Goal: Task Accomplishment & Management: Manage account settings

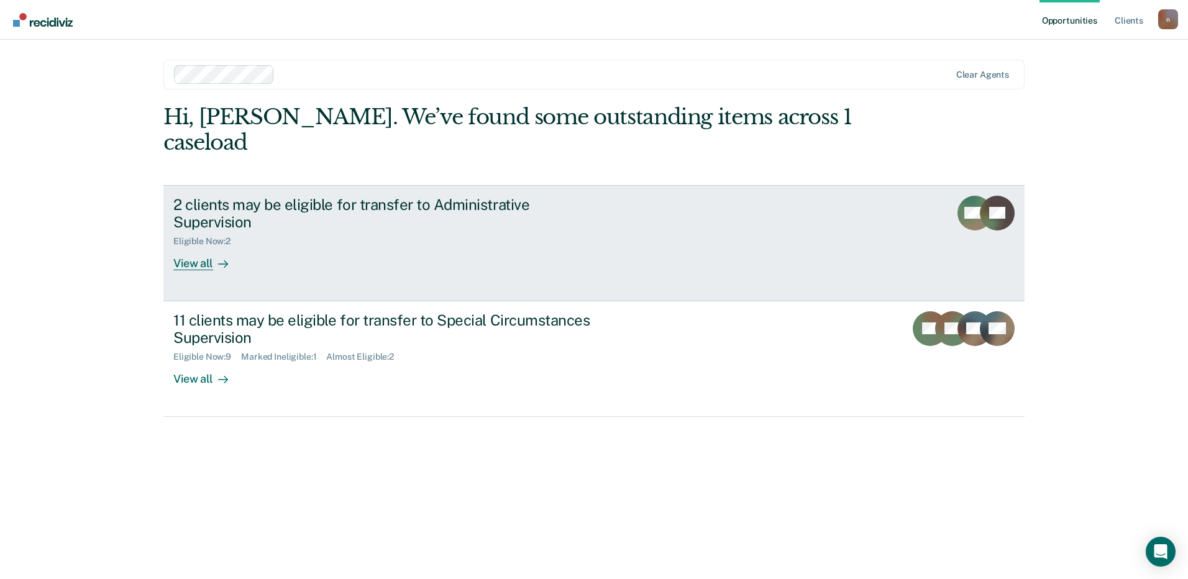
click at [496, 231] on div "Eligible Now : 2" at bounding box center [391, 239] width 436 height 16
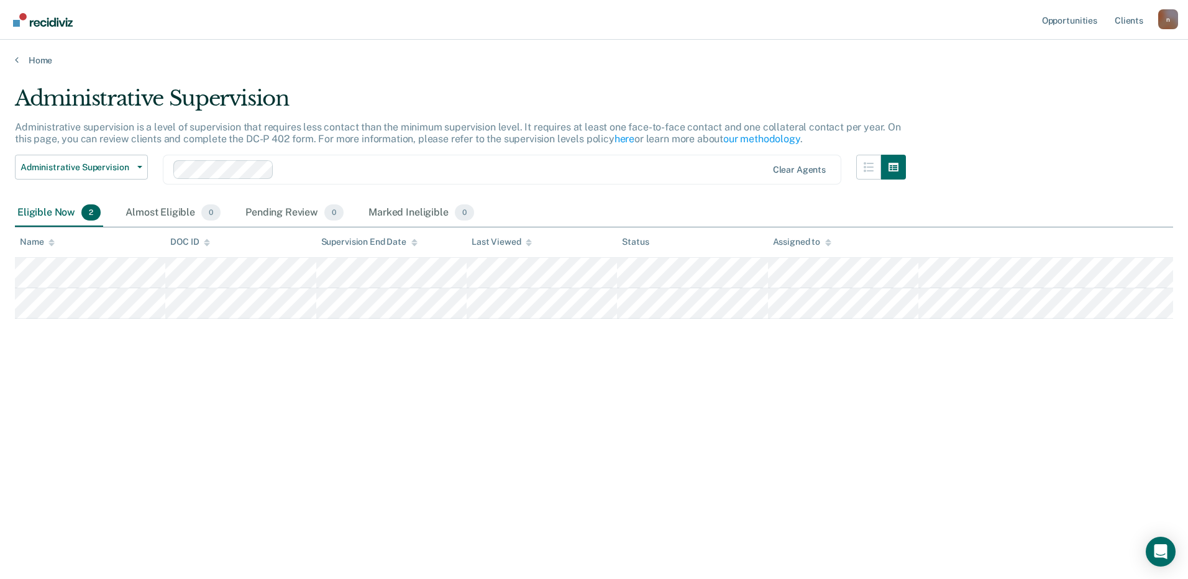
click at [39, 72] on main "Administrative Supervision Administrative supervision is a level of supervision…" at bounding box center [594, 320] width 1188 height 509
click at [37, 60] on link "Home" at bounding box center [594, 60] width 1158 height 11
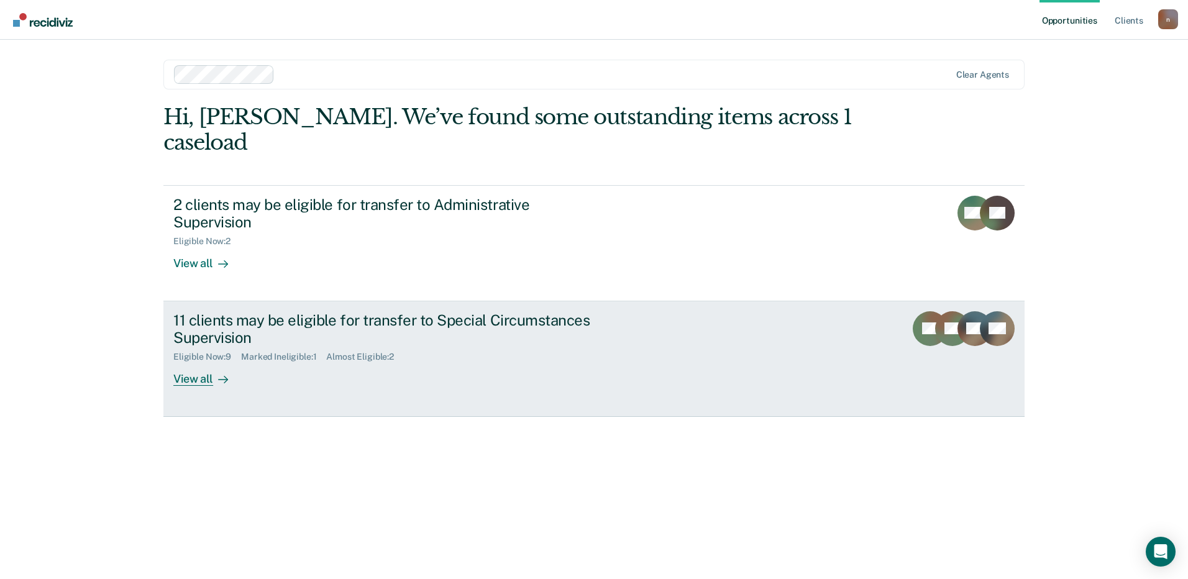
click at [408, 311] on div "11 clients may be eligible for transfer to Special Circumstances Supervision" at bounding box center [391, 329] width 436 height 36
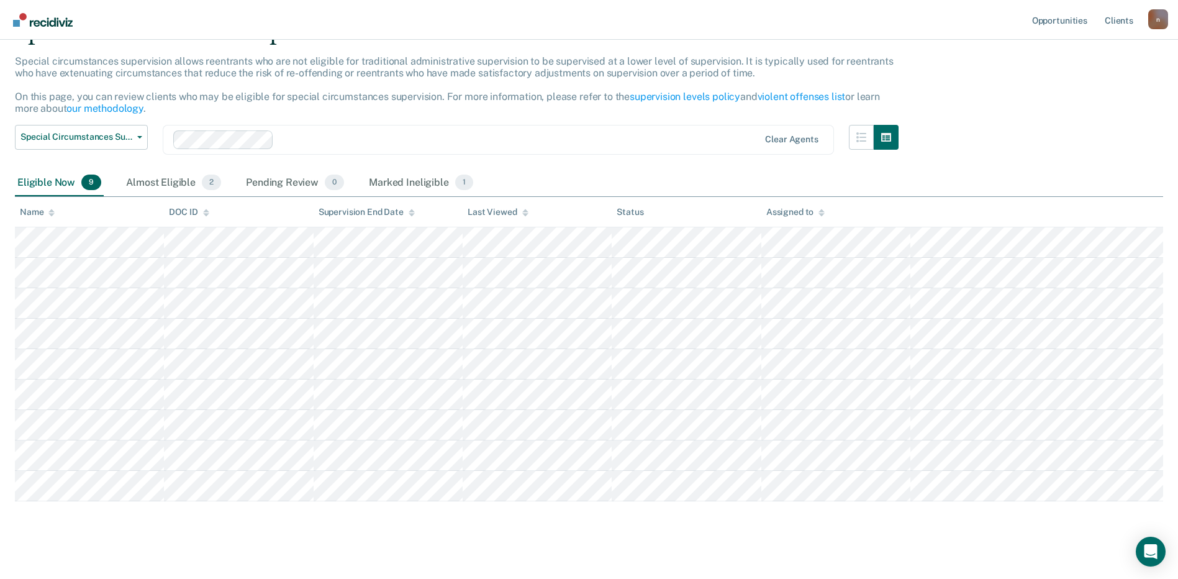
scroll to position [78, 0]
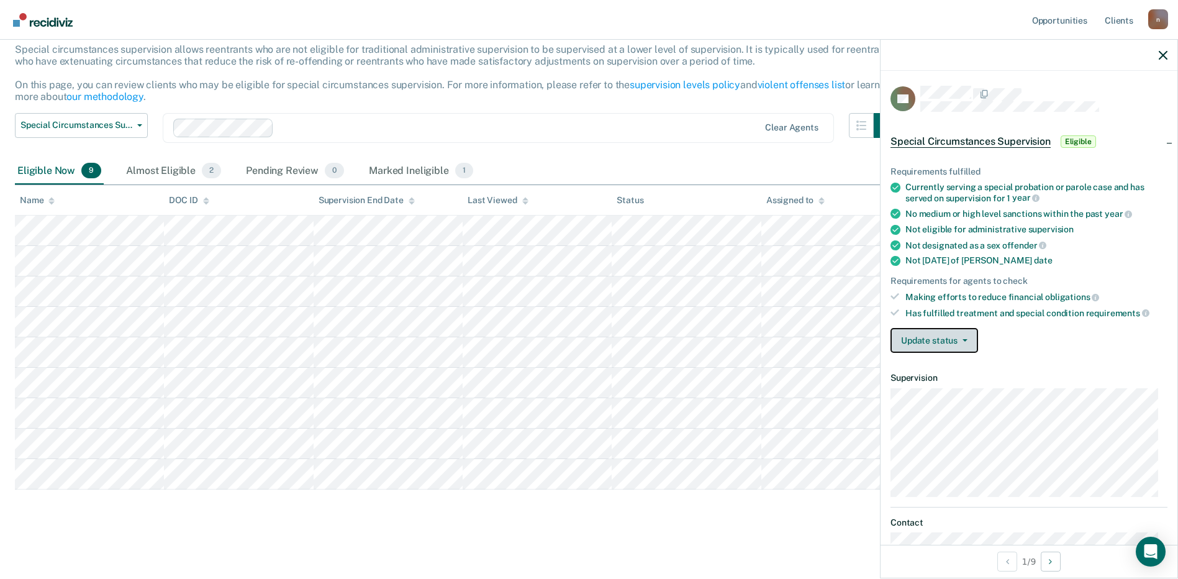
click at [961, 340] on span "button" at bounding box center [963, 340] width 10 height 2
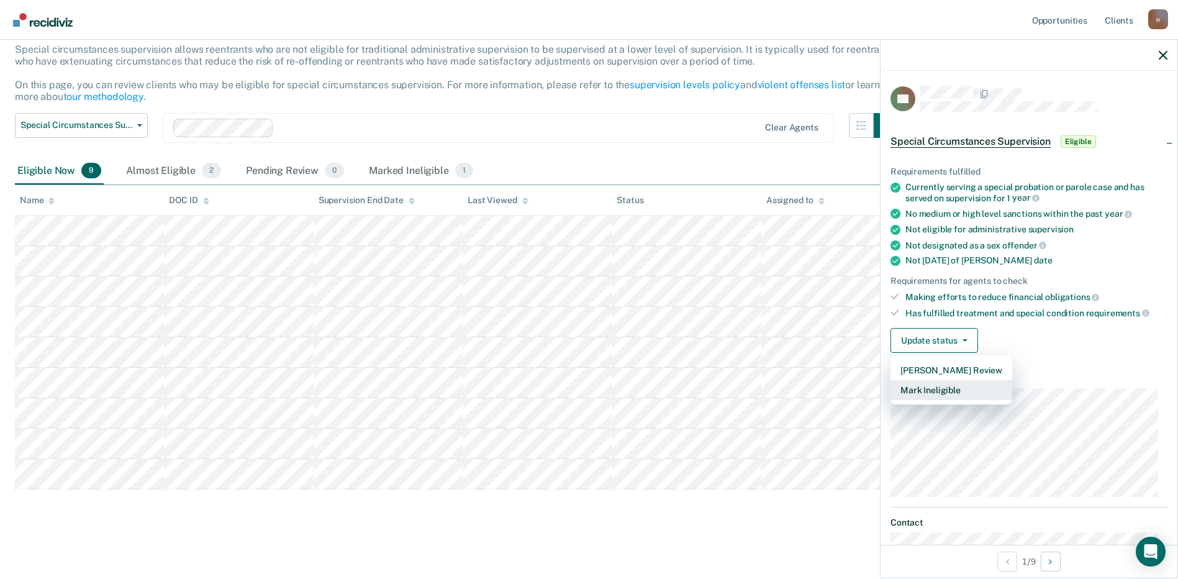
click at [949, 393] on button "Mark Ineligible" at bounding box center [952, 390] width 122 height 20
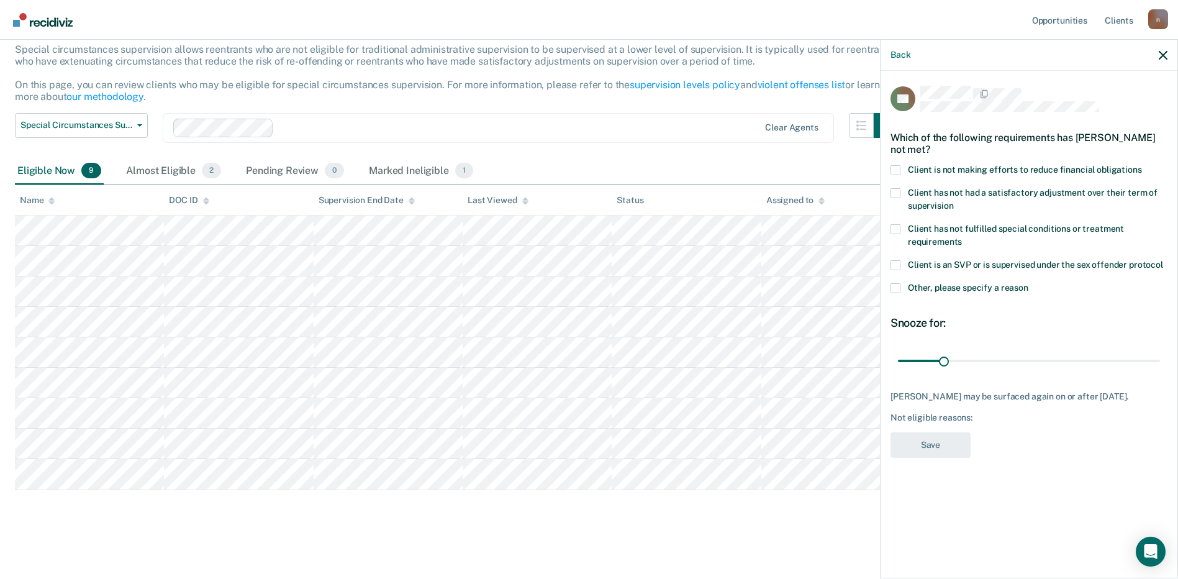
click at [894, 224] on span at bounding box center [896, 229] width 10 height 10
click at [962, 237] on input "Client has not fulfilled special conditions or treatment requirements" at bounding box center [962, 237] width 0 height 0
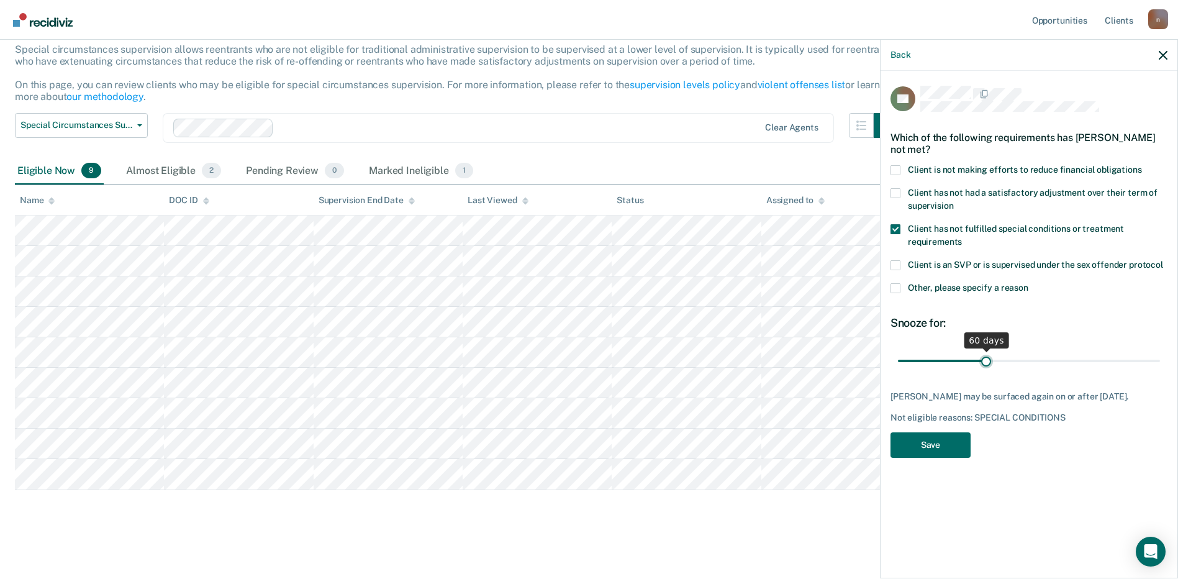
drag, startPoint x: 944, startPoint y: 347, endPoint x: 987, endPoint y: 355, distance: 43.6
type input "60"
click at [987, 355] on input "range" at bounding box center [1029, 361] width 262 height 22
click at [948, 436] on button "Save" at bounding box center [931, 444] width 80 height 25
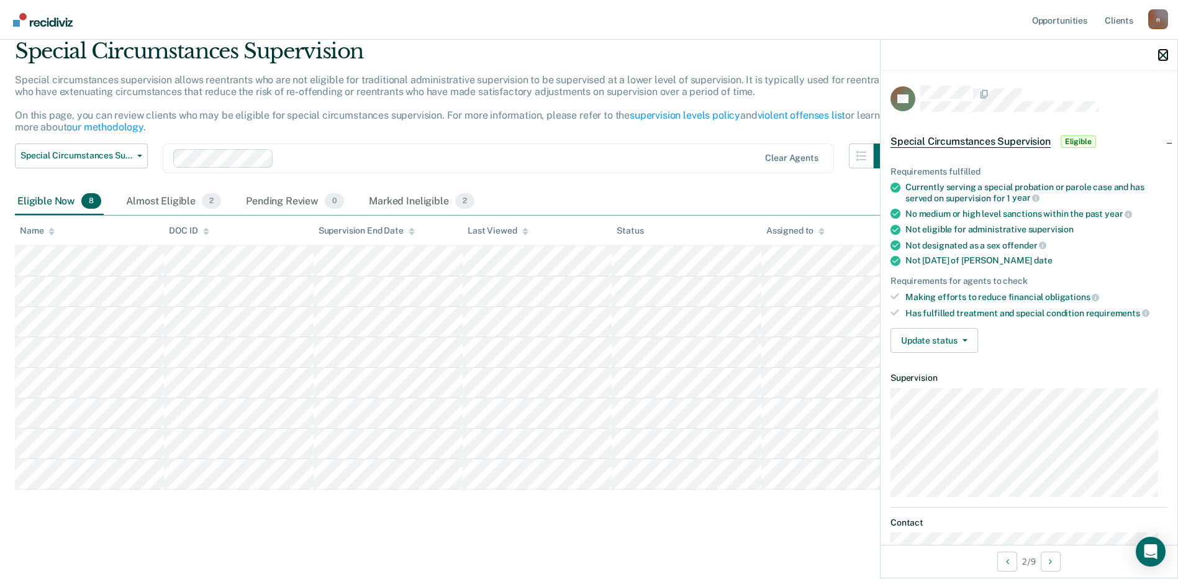
click at [1164, 51] on icon "button" at bounding box center [1163, 55] width 9 height 9
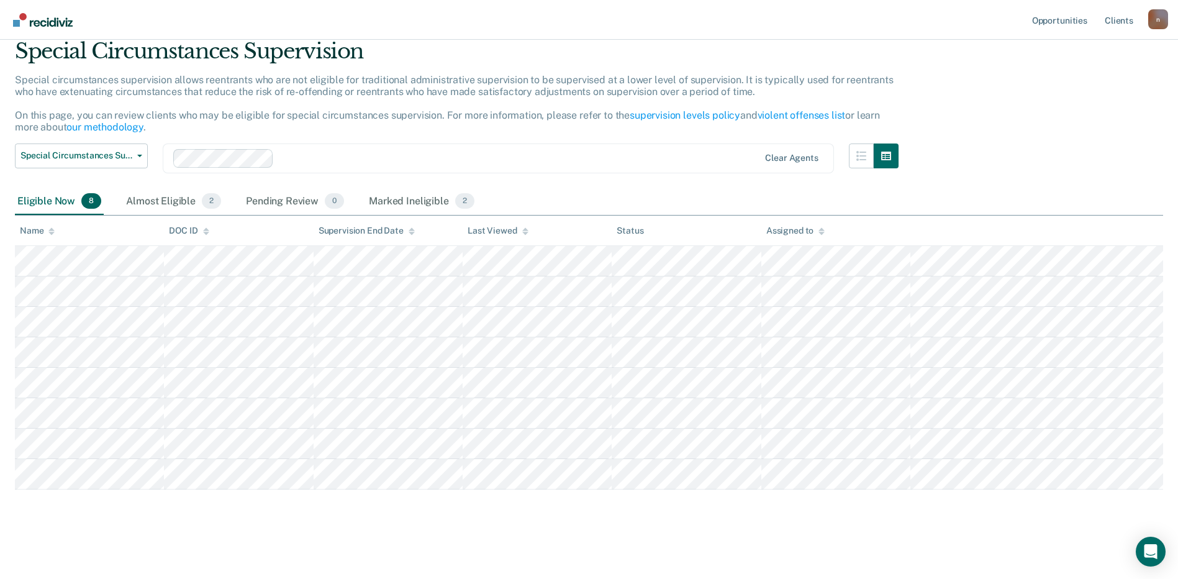
click at [899, 97] on div "Special circumstances supervision allows reentrants who are not eligible for tr…" at bounding box center [457, 109] width 884 height 70
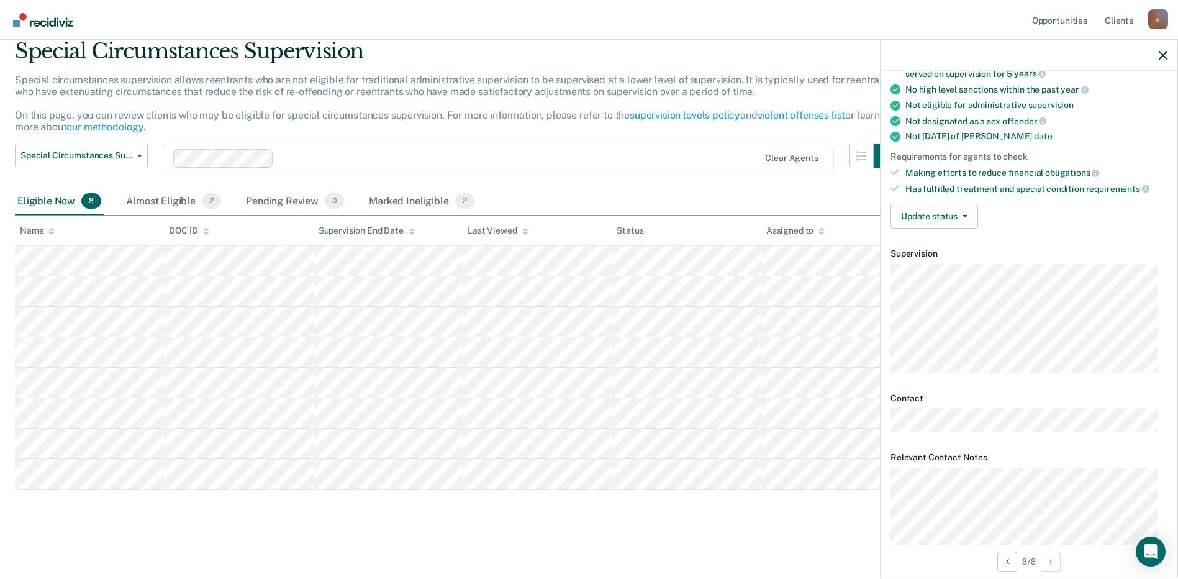
scroll to position [174, 0]
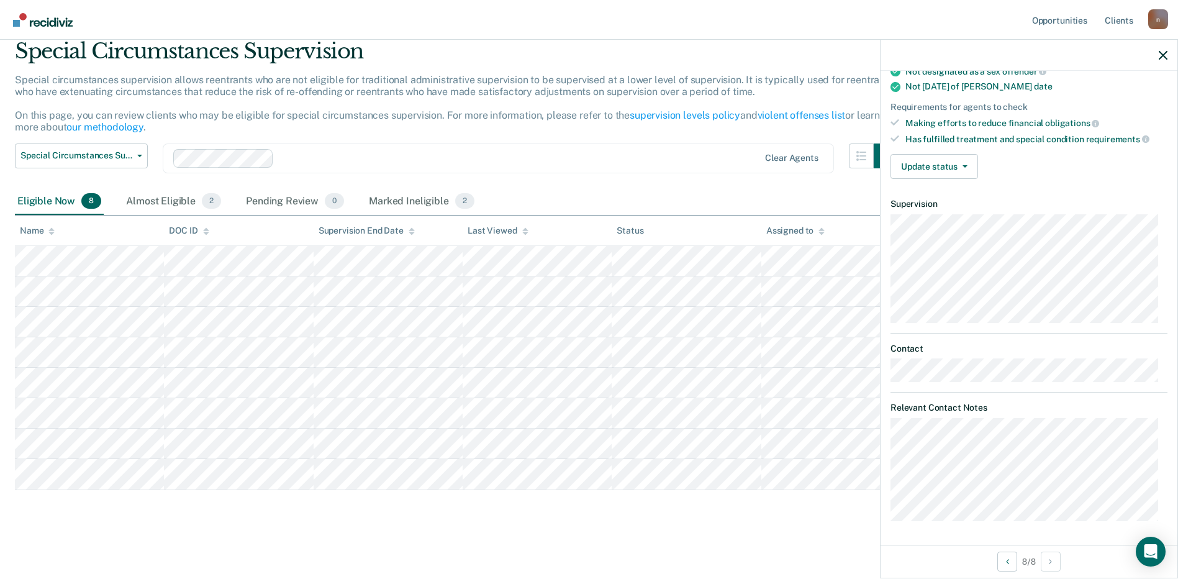
click at [618, 195] on div "Eligible Now 8 Almost Eligible 2 Pending Review 0 Marked Ineligible 2" at bounding box center [589, 202] width 1149 height 28
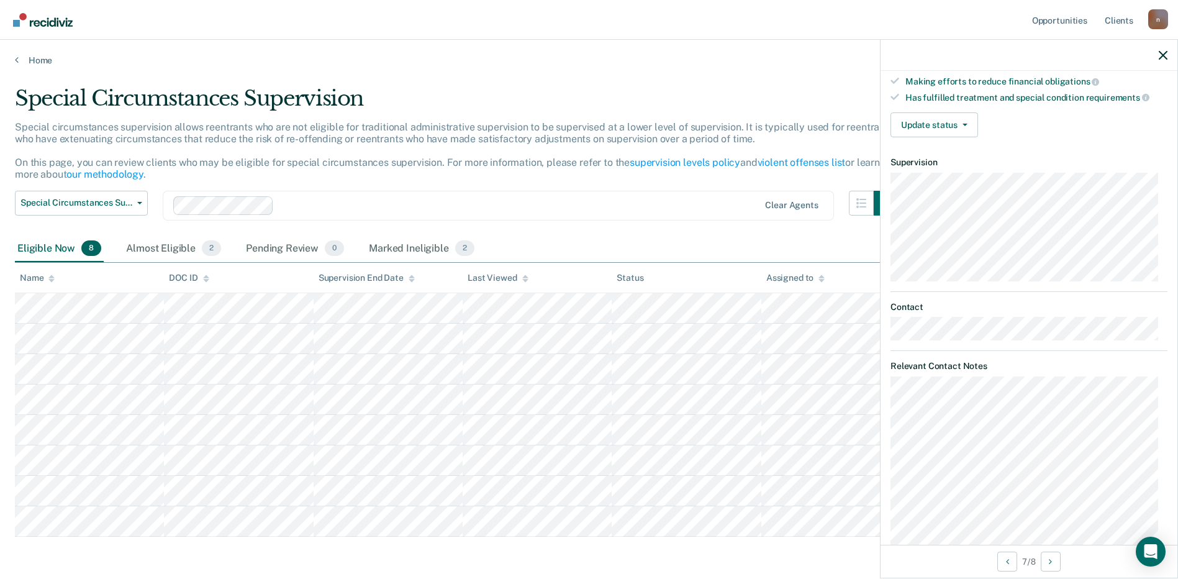
scroll to position [236, 0]
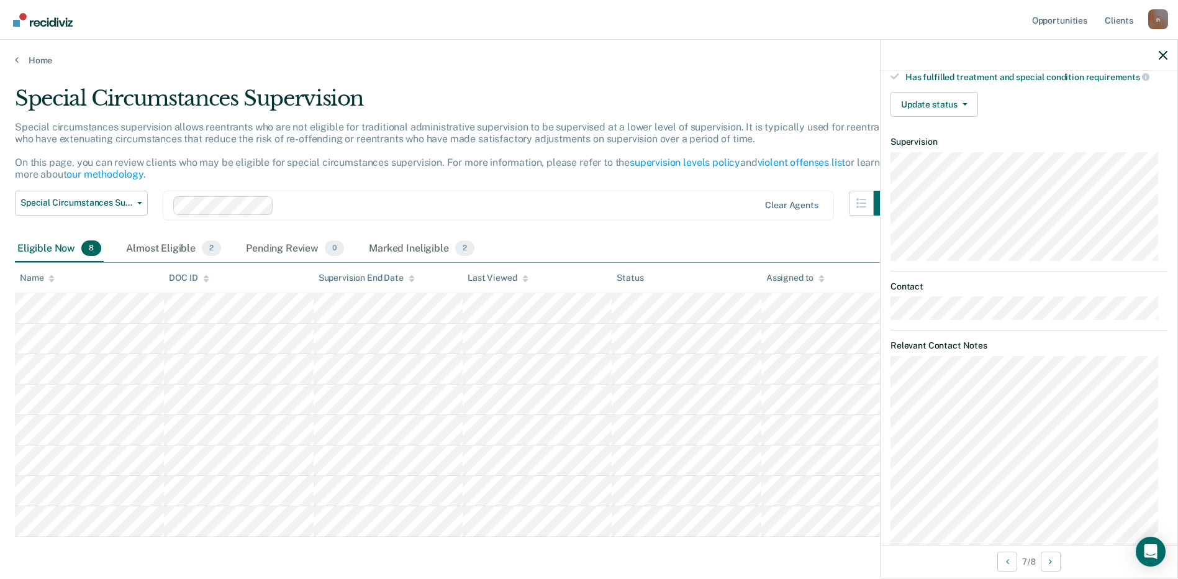
click at [888, 375] on div "SW Special Circumstances Supervision Eligible Requirements fulfilled Currently …" at bounding box center [1029, 308] width 297 height 474
